Goal: Navigation & Orientation: Find specific page/section

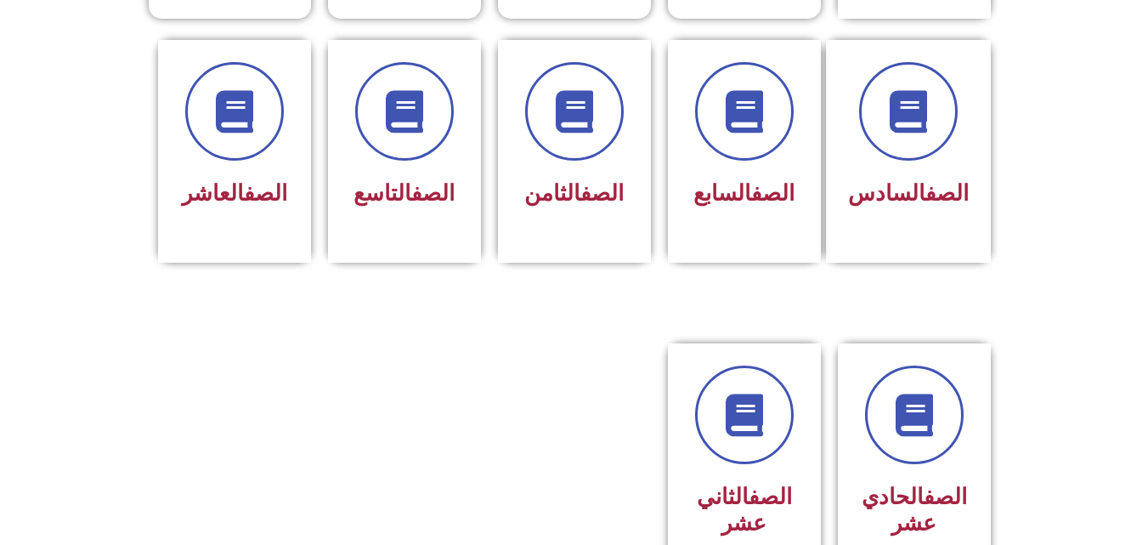
scroll to position [717, 0]
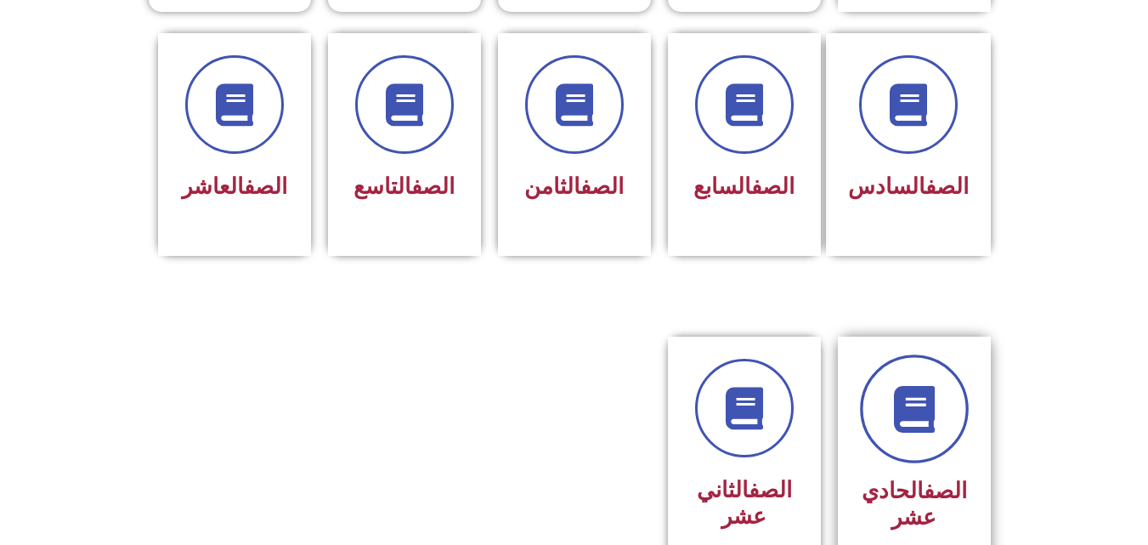
click at [959, 397] on link at bounding box center [914, 408] width 109 height 109
click at [914, 426] on link at bounding box center [914, 408] width 109 height 109
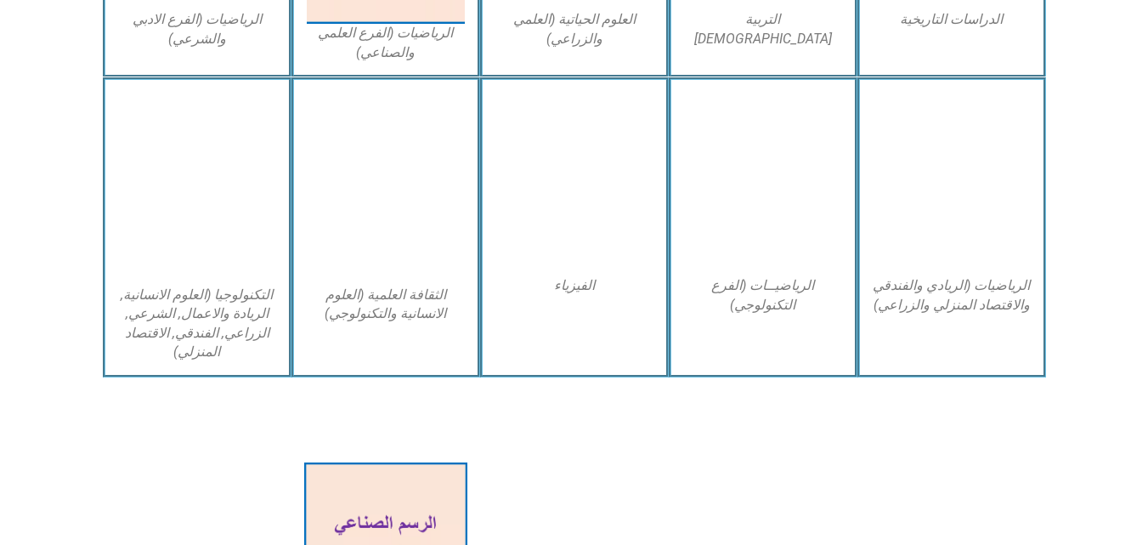
scroll to position [997, 0]
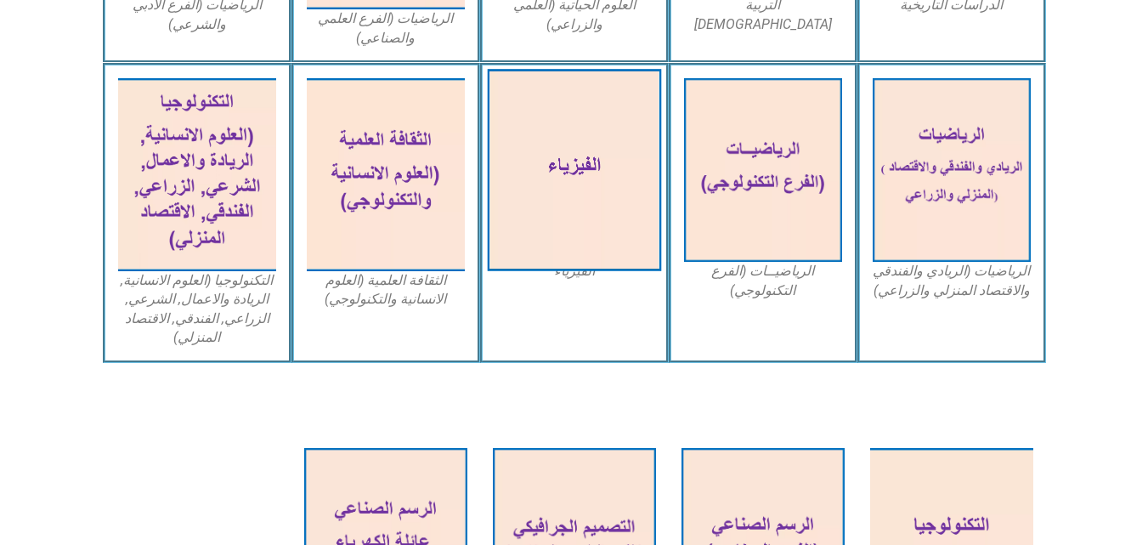
click at [603, 149] on img at bounding box center [574, 170] width 174 height 202
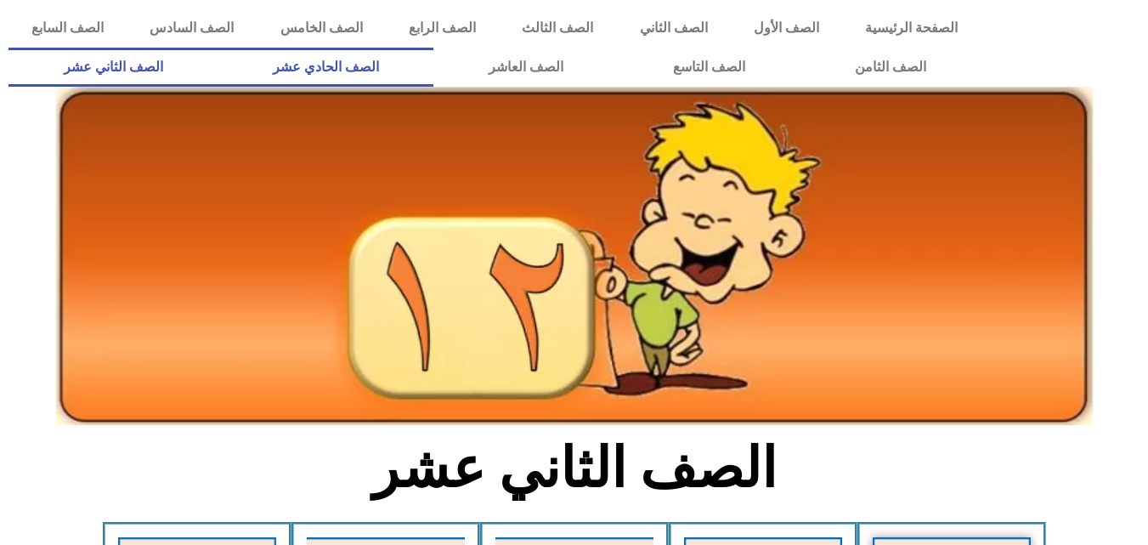
click at [434, 69] on link "الصف الحادي عشر" at bounding box center [326, 67] width 216 height 39
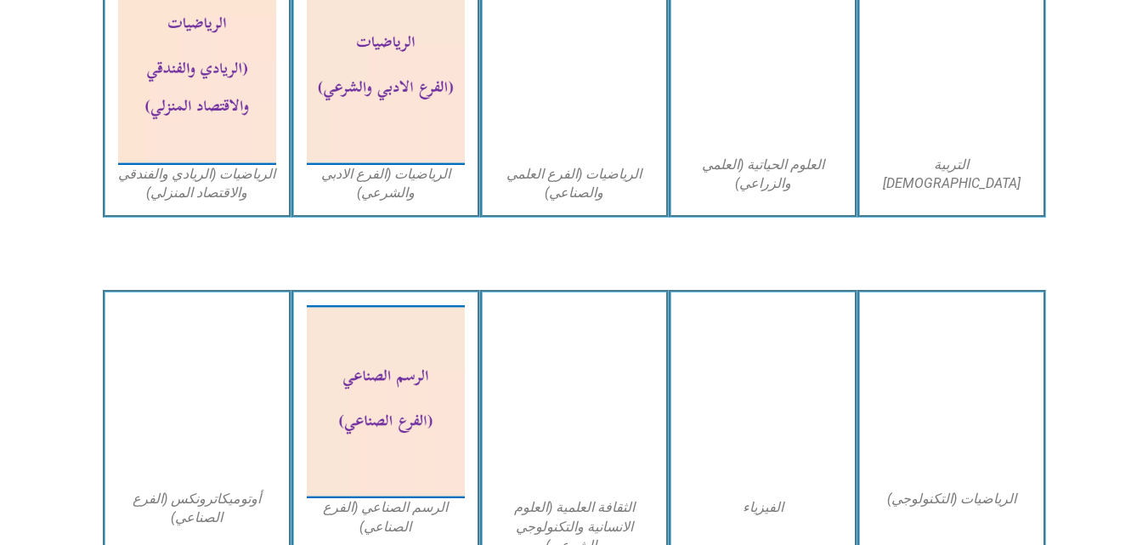
scroll to position [1400, 0]
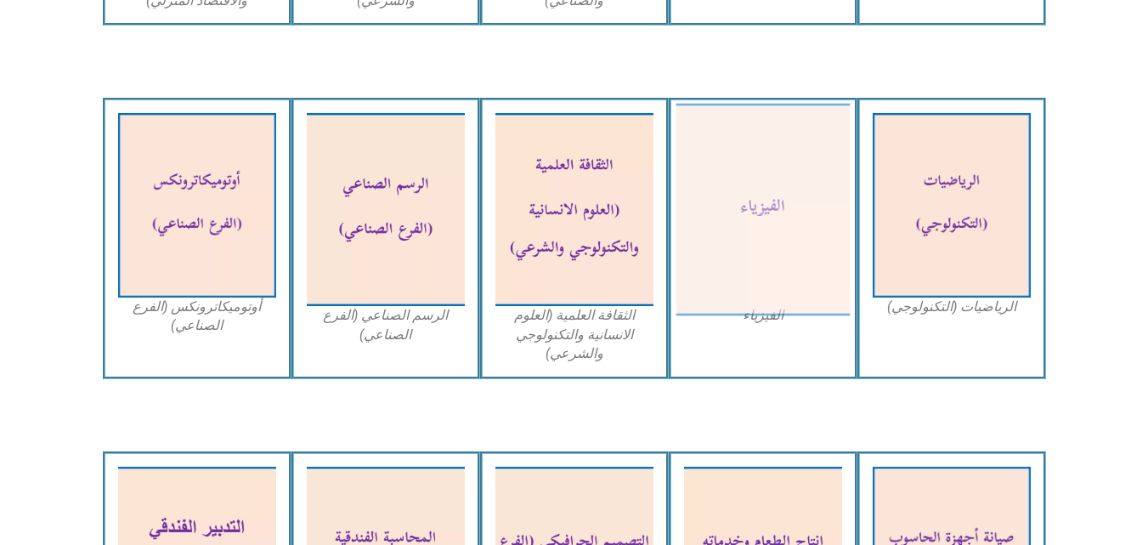
click at [790, 213] on img at bounding box center [763, 210] width 174 height 213
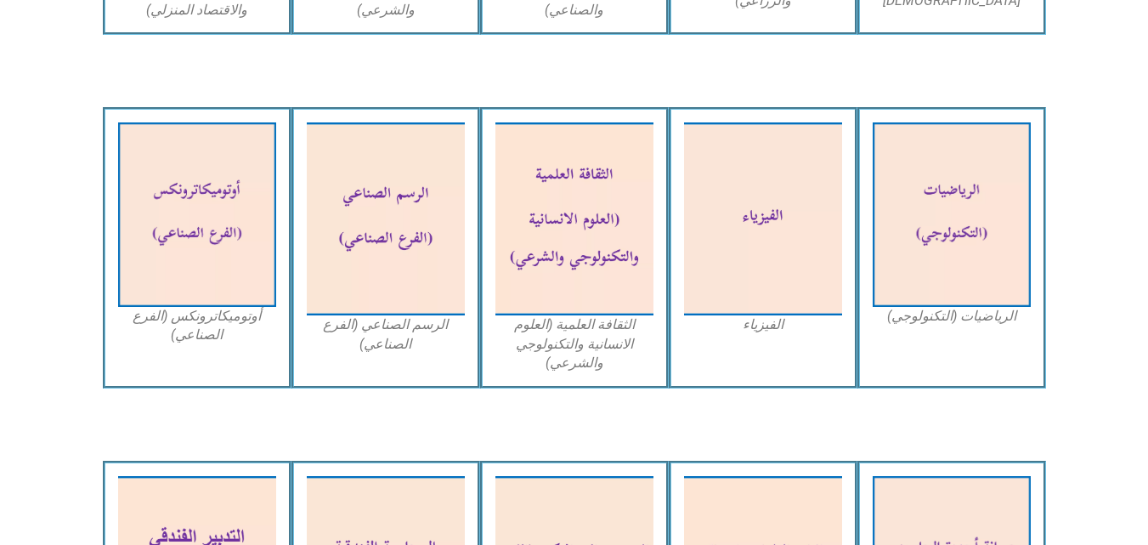
scroll to position [1352, 0]
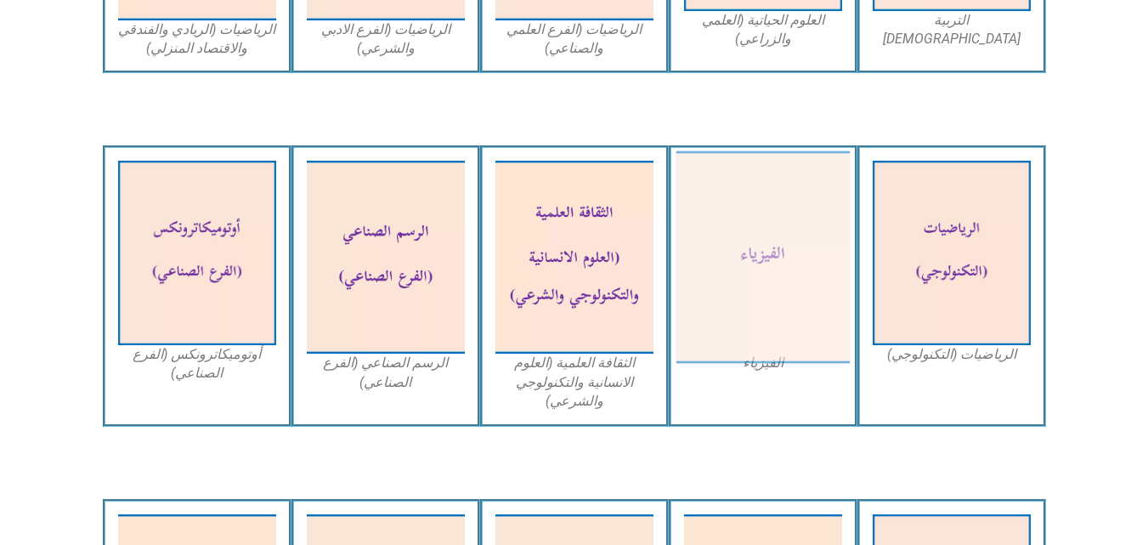
click at [802, 235] on img at bounding box center [763, 257] width 174 height 213
